Goal: Task Accomplishment & Management: Manage account settings

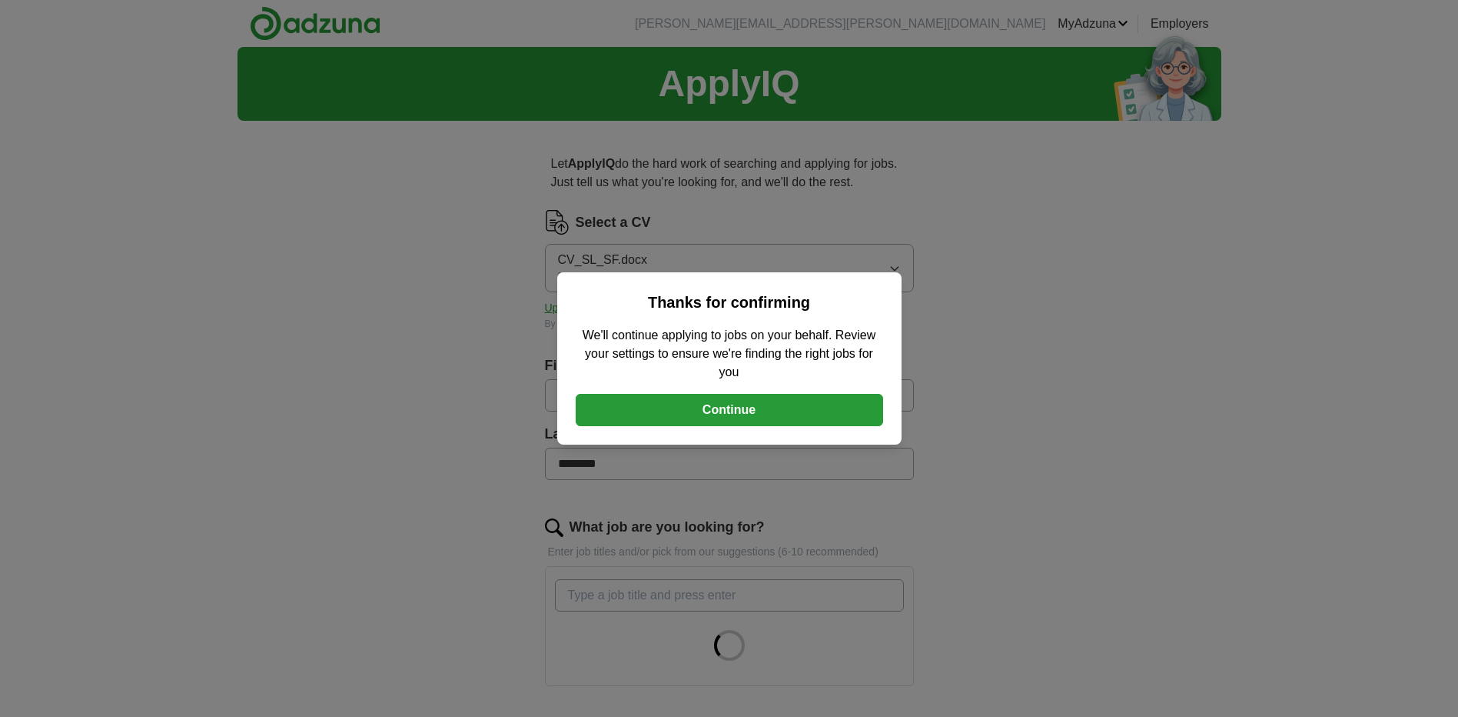
click at [722, 404] on button "Continue" at bounding box center [730, 410] width 308 height 32
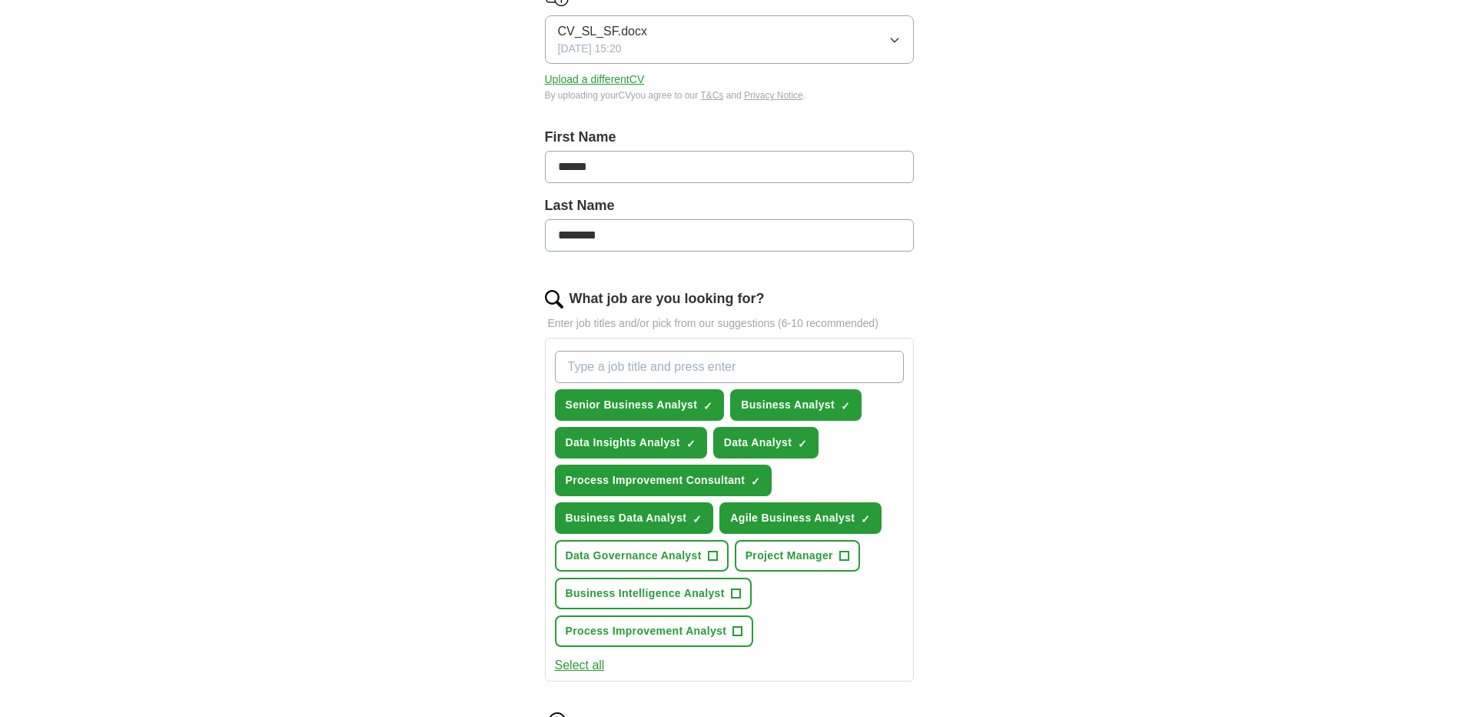
scroll to position [231, 0]
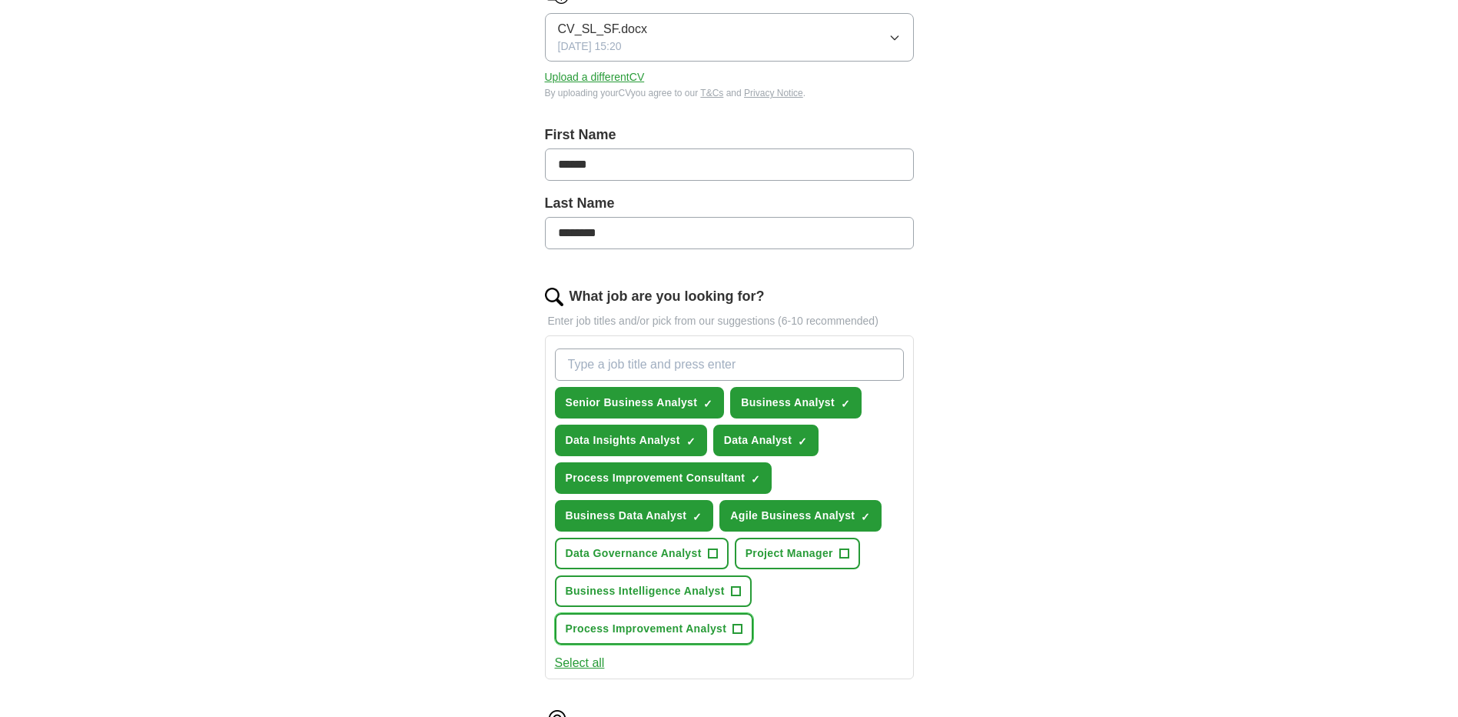
click at [739, 628] on span "+" at bounding box center [737, 629] width 9 height 12
click at [0, 0] on span "×" at bounding box center [0, 0] width 0 height 0
click at [739, 590] on span "+" at bounding box center [735, 591] width 9 height 12
click at [0, 0] on span "×" at bounding box center [0, 0] width 0 height 0
click at [579, 657] on button "Select all" at bounding box center [580, 663] width 50 height 18
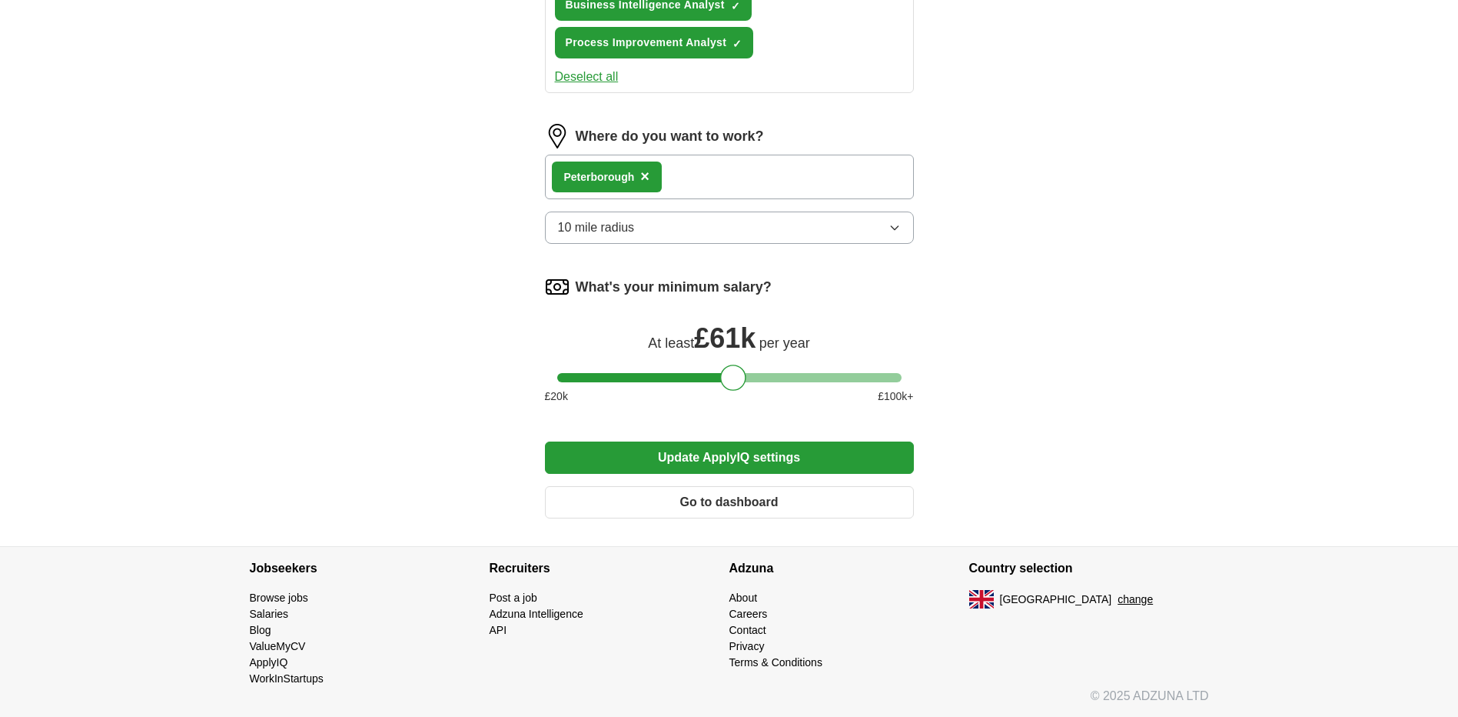
scroll to position [817, 0]
click at [783, 462] on button "Update ApplyIQ settings" at bounding box center [729, 457] width 369 height 32
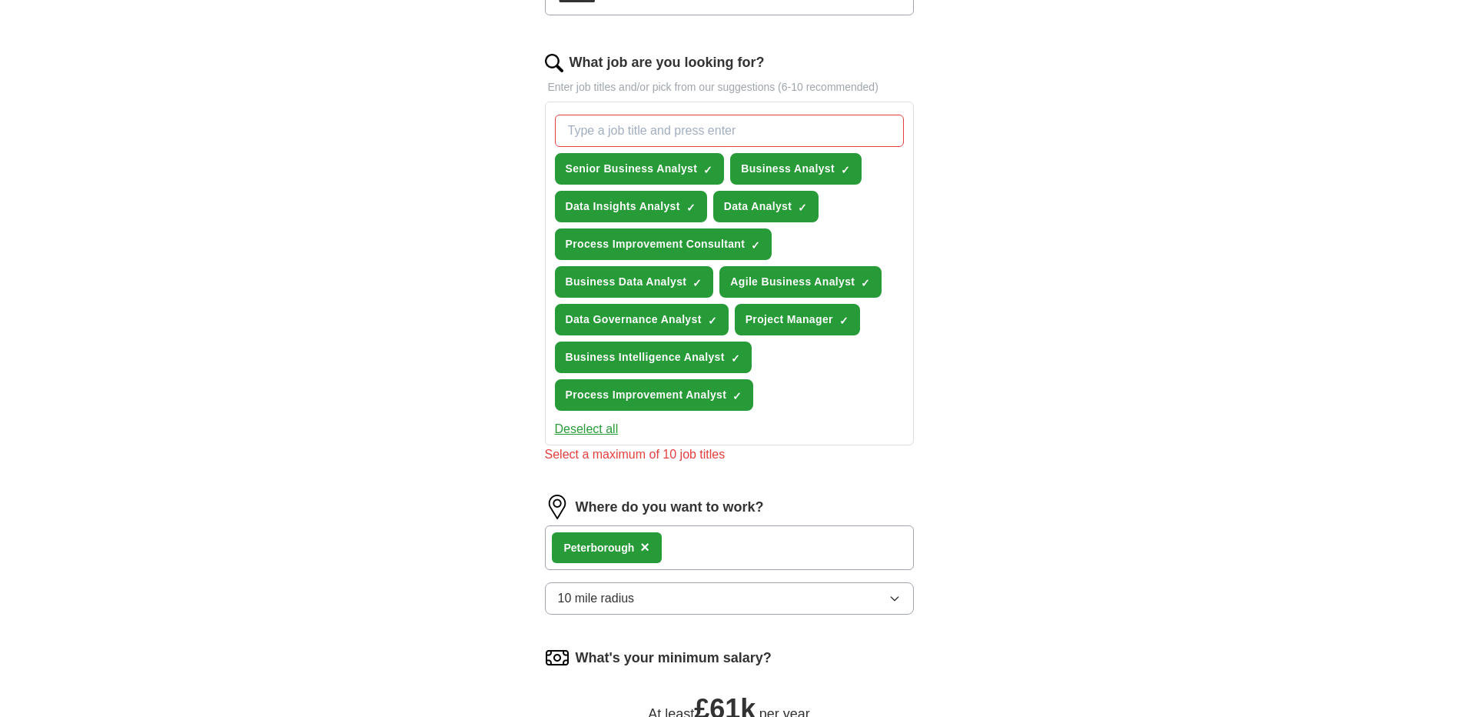
scroll to position [433, 0]
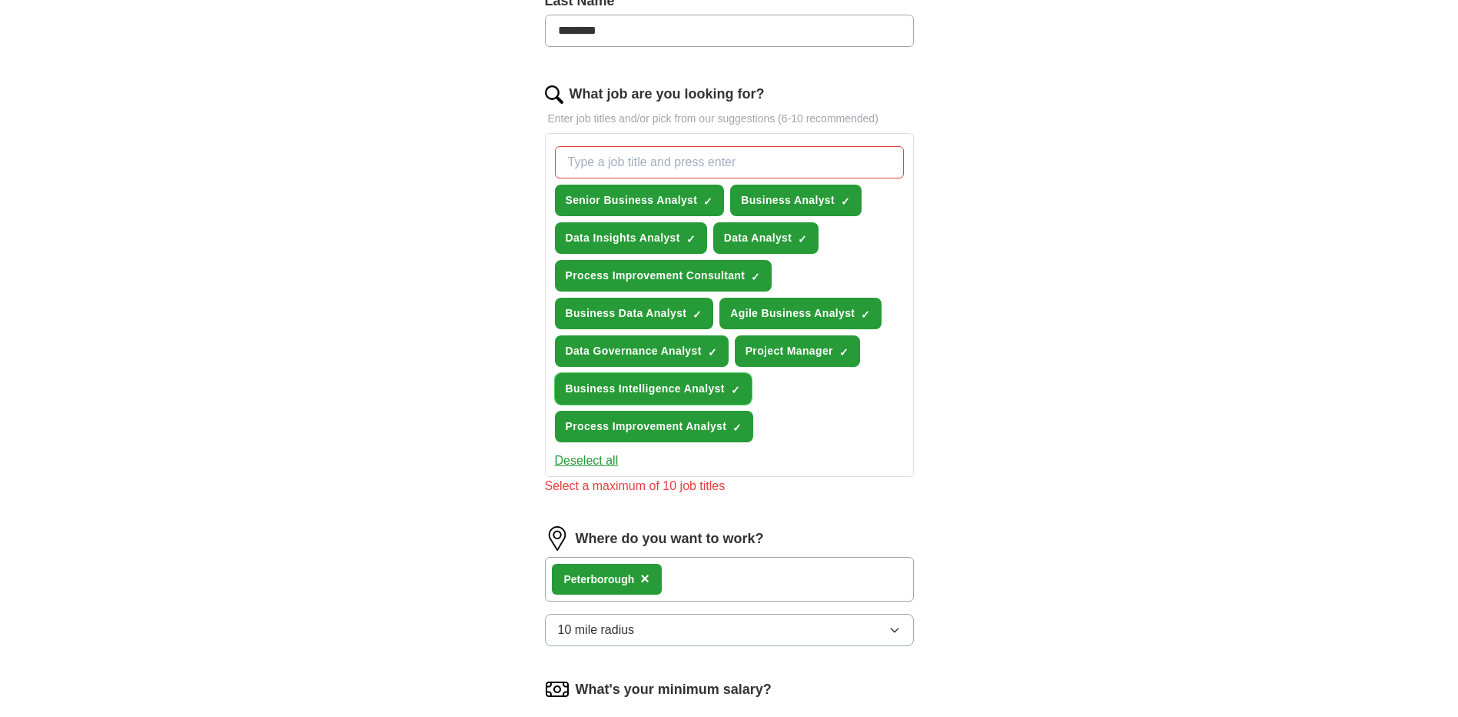
click at [0, 0] on span "×" at bounding box center [0, 0] width 0 height 0
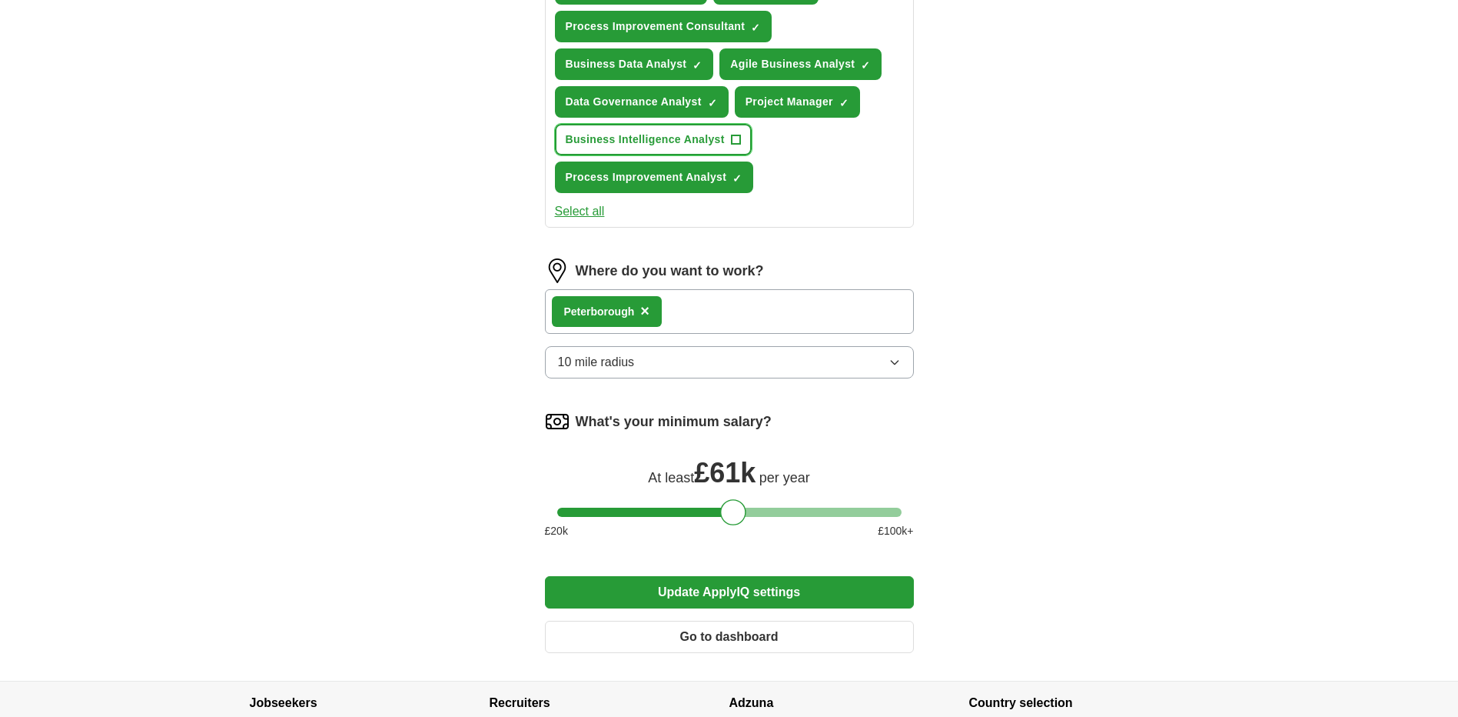
scroll to position [817, 0]
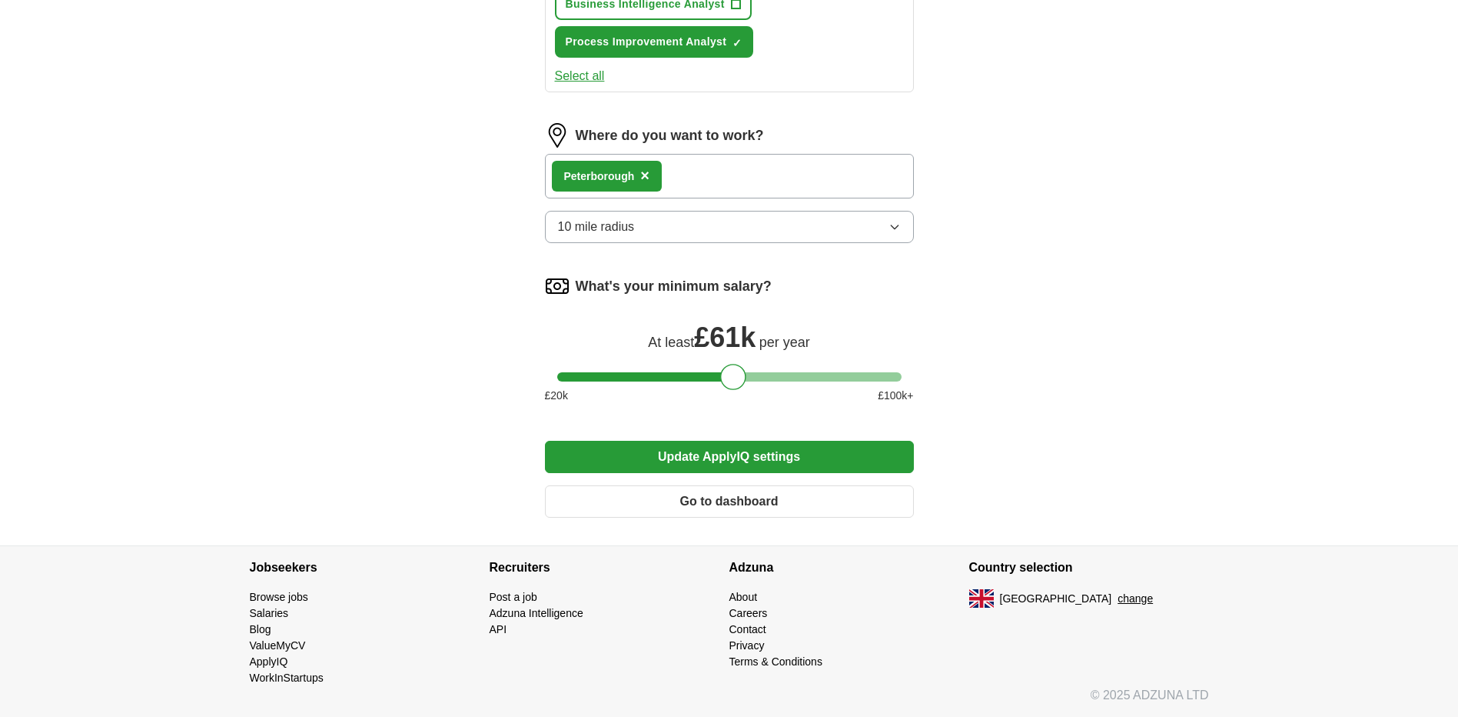
click at [736, 461] on button "Update ApplyIQ settings" at bounding box center [729, 457] width 369 height 32
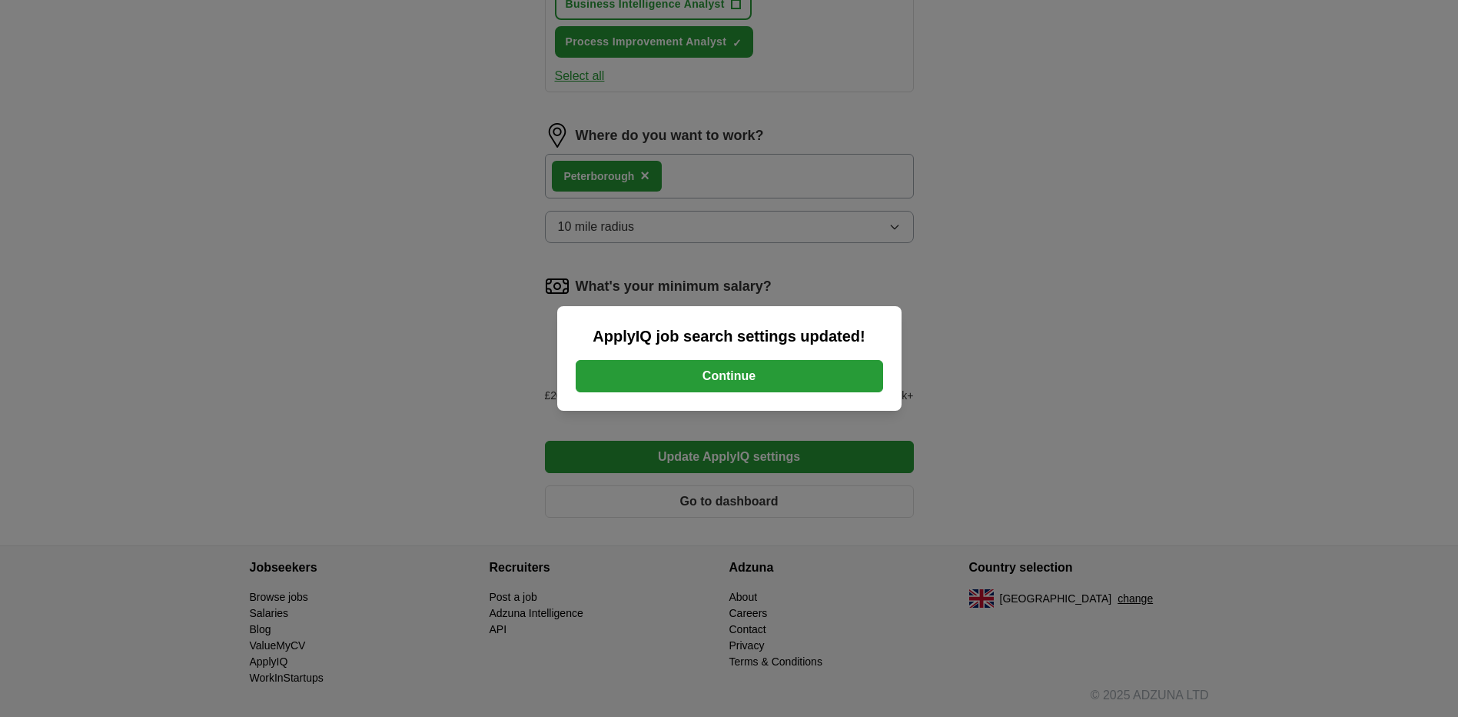
click at [723, 377] on button "Continue" at bounding box center [730, 376] width 308 height 32
